Goal: Information Seeking & Learning: Learn about a topic

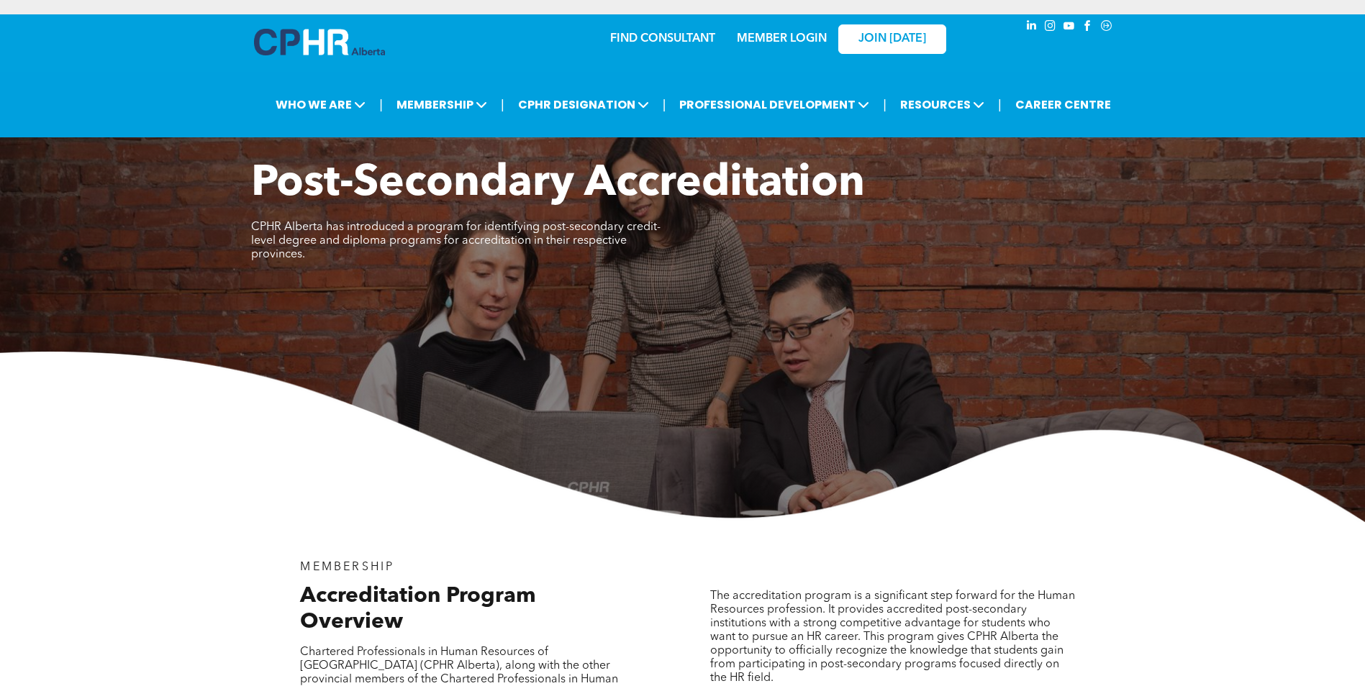
scroll to position [1348, 0]
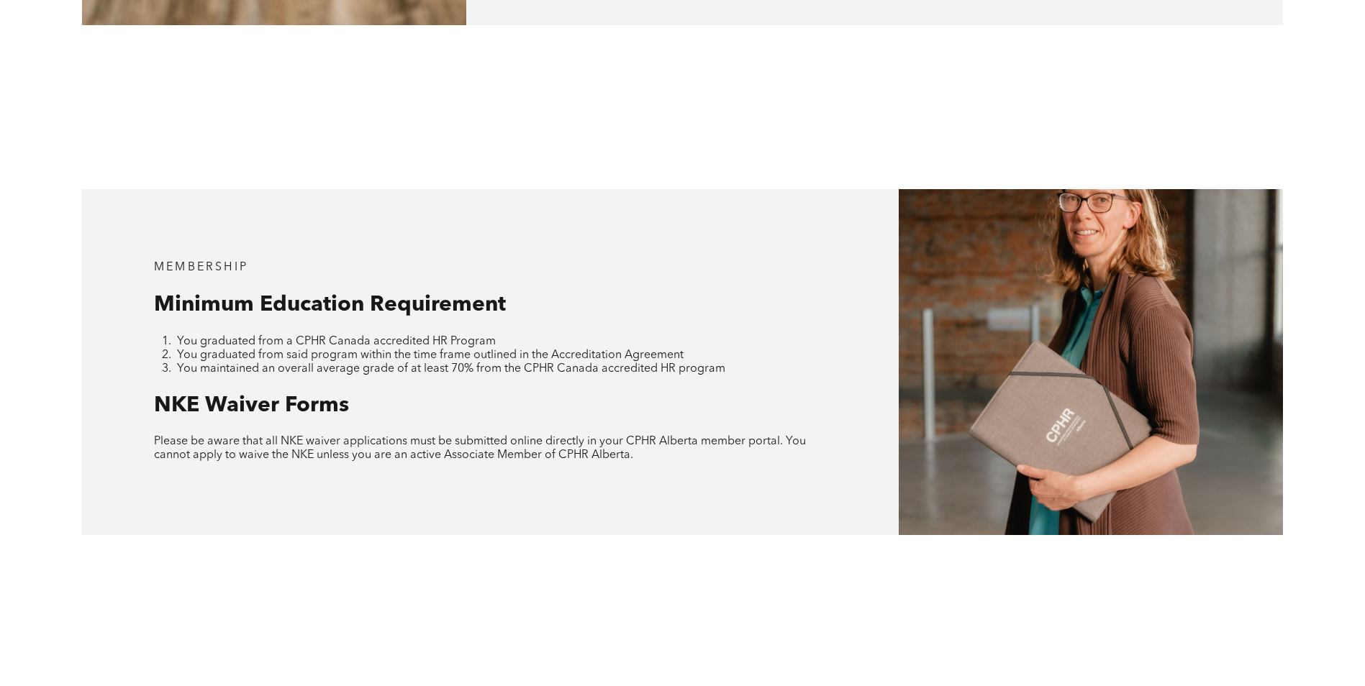
click at [1147, 389] on div at bounding box center [1091, 362] width 384 height 346
click at [1127, 385] on div at bounding box center [1091, 362] width 384 height 346
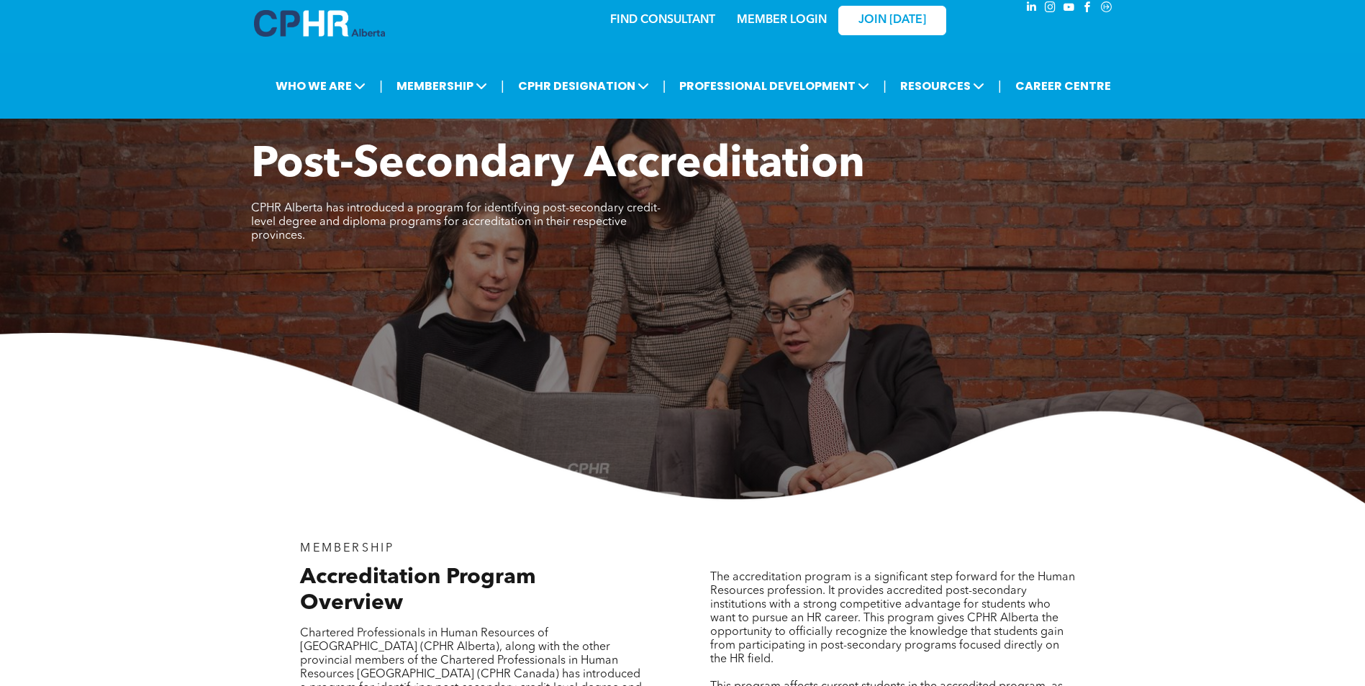
scroll to position [0, 0]
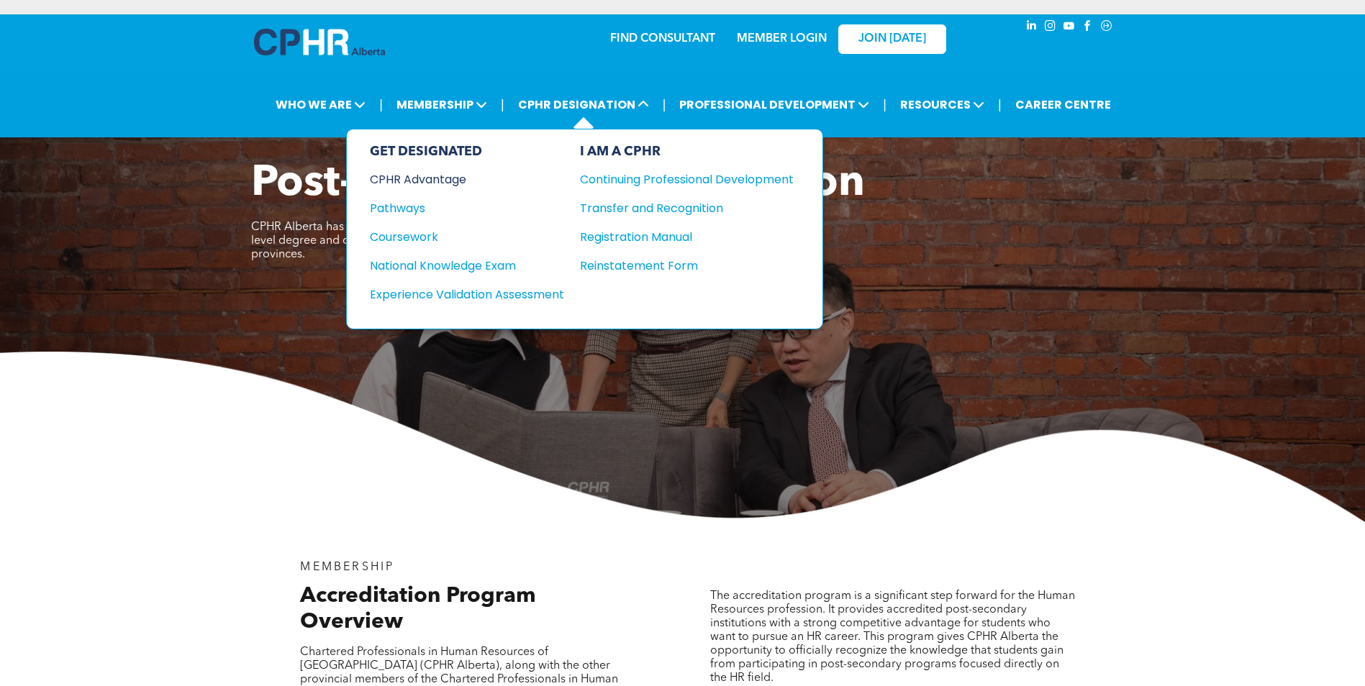
click at [413, 177] on div "CPHR Advantage" at bounding box center [457, 180] width 175 height 18
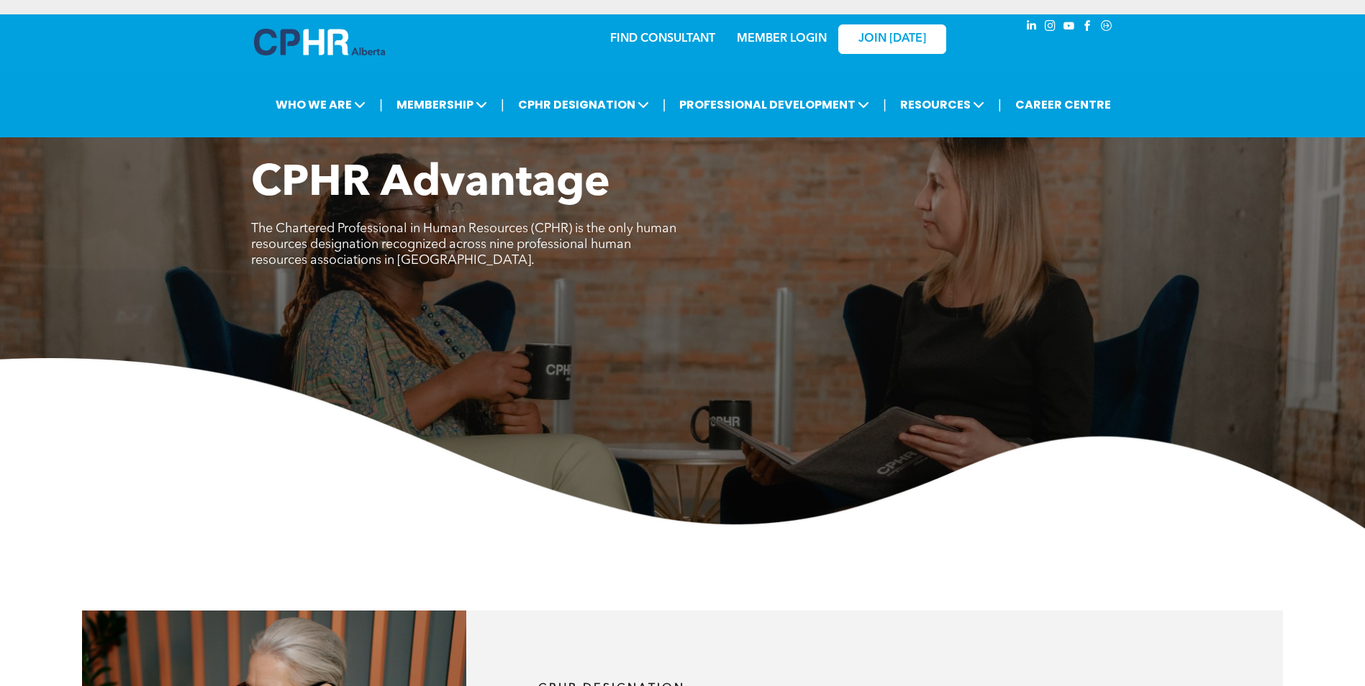
click at [684, 400] on img at bounding box center [682, 443] width 1365 height 171
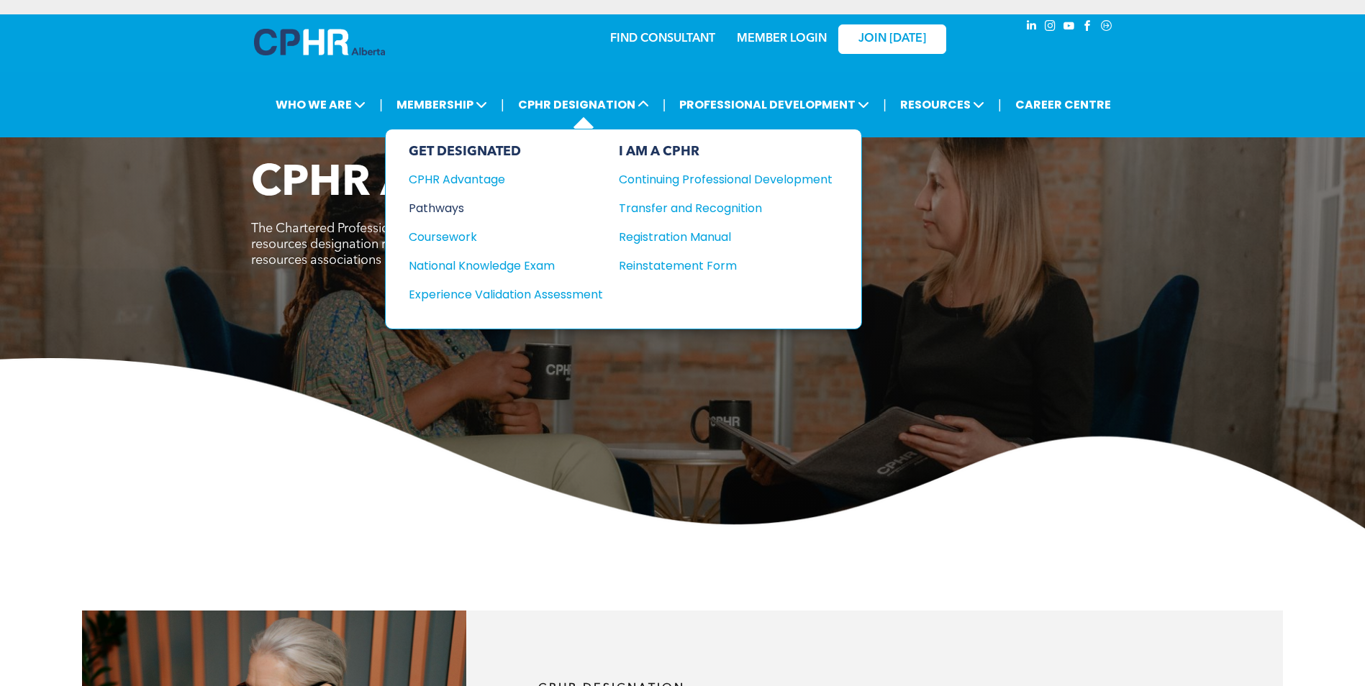
click at [472, 203] on div "Pathways" at bounding box center [496, 208] width 175 height 18
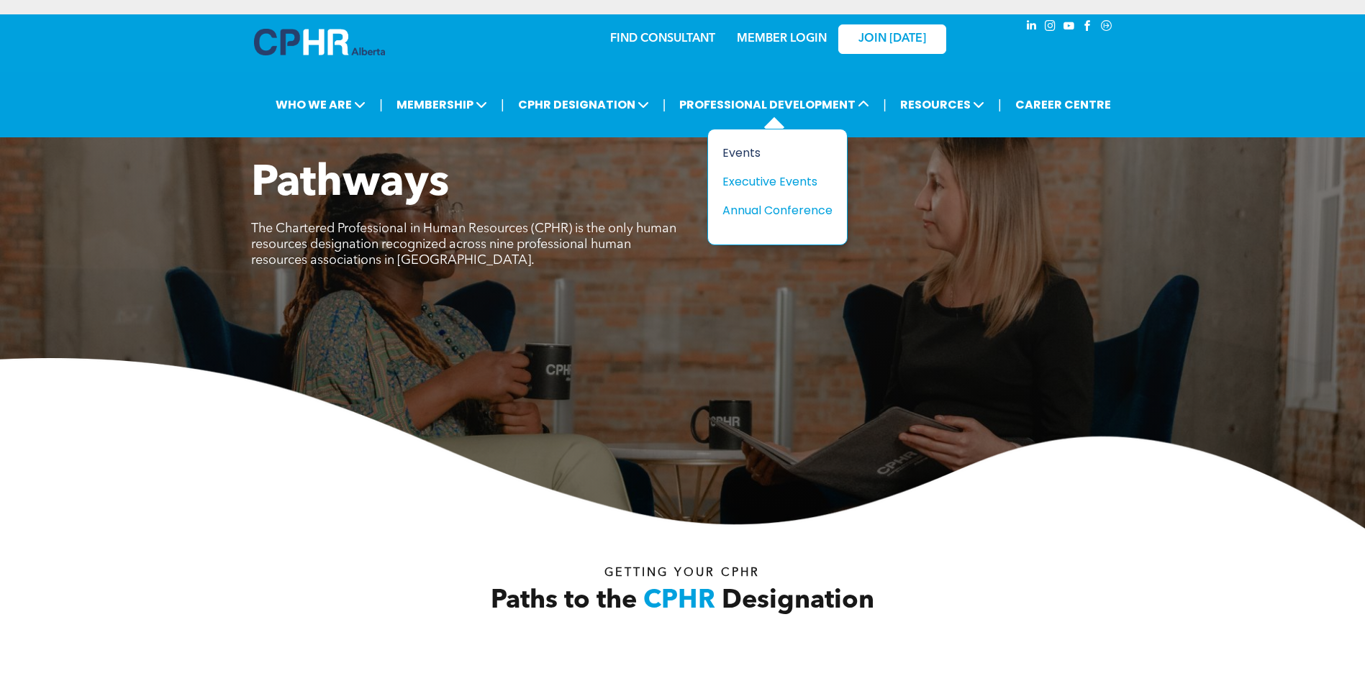
click at [730, 146] on div "Events" at bounding box center [771, 153] width 99 height 18
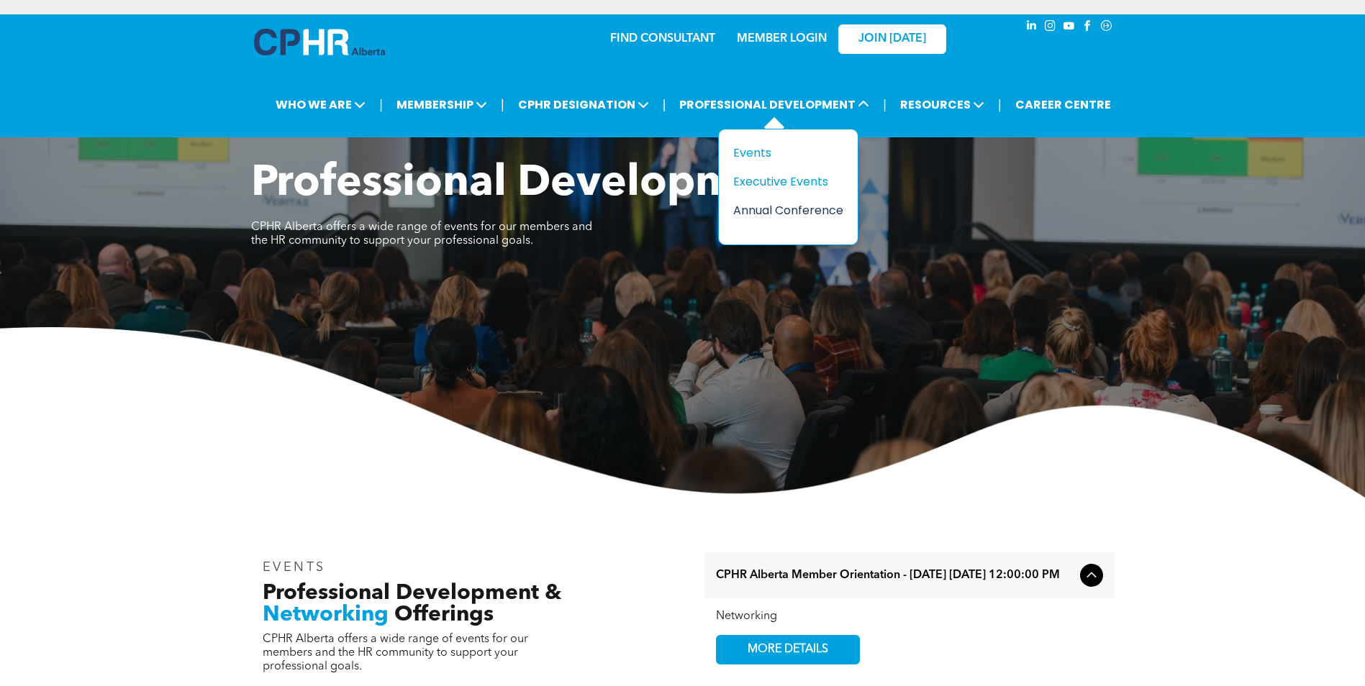
click at [779, 210] on div "Annual Conference" at bounding box center [782, 210] width 99 height 18
